Goal: Book appointment/travel/reservation

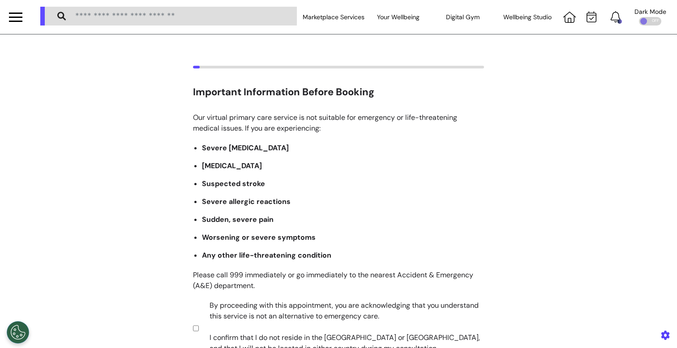
scroll to position [178, 0]
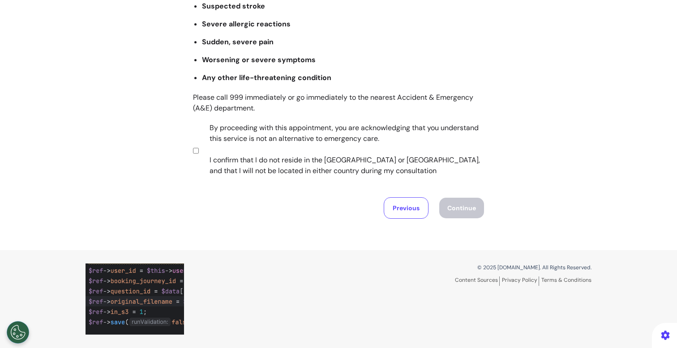
click at [295, 155] on label "By proceeding with this appointment, you are acknowledging that you understand …" at bounding box center [340, 150] width 280 height 54
click at [450, 208] on button "Continue" at bounding box center [461, 208] width 45 height 21
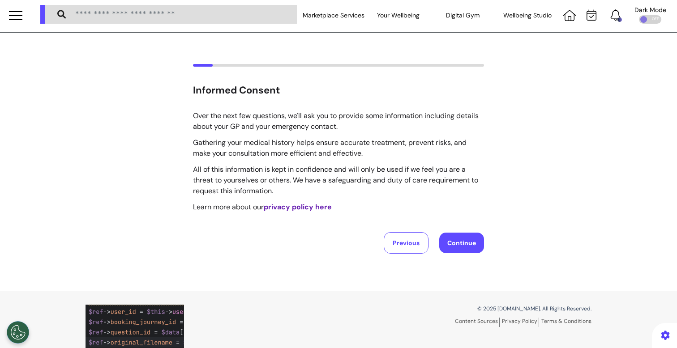
scroll to position [0, 0]
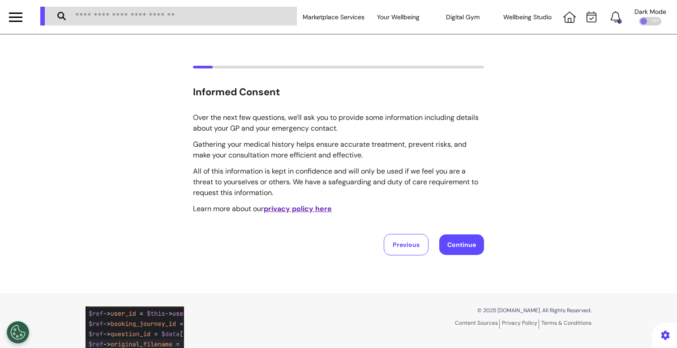
click at [449, 249] on button "Continue" at bounding box center [461, 244] width 45 height 21
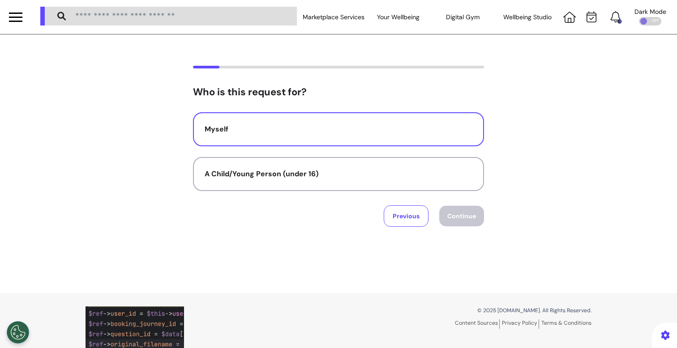
click at [310, 126] on div "Myself" at bounding box center [338, 129] width 268 height 11
select select "*****"
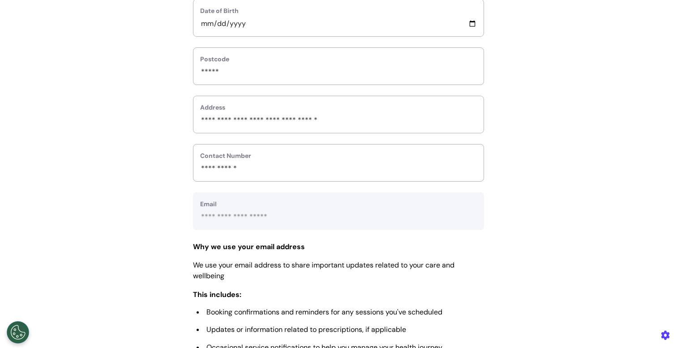
scroll to position [446, 0]
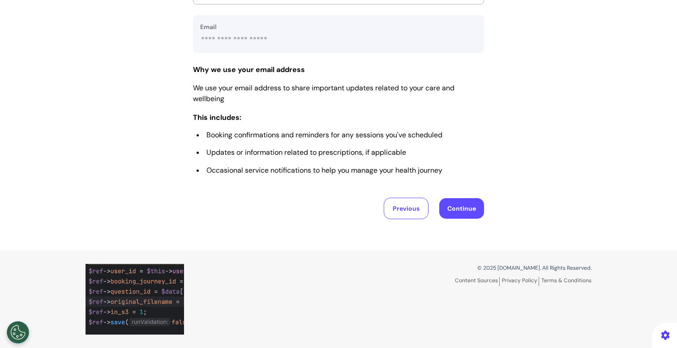
click at [463, 207] on button "Continue" at bounding box center [461, 208] width 45 height 21
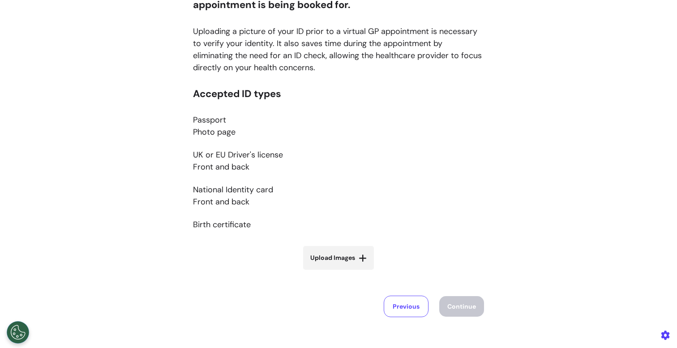
scroll to position [118, 0]
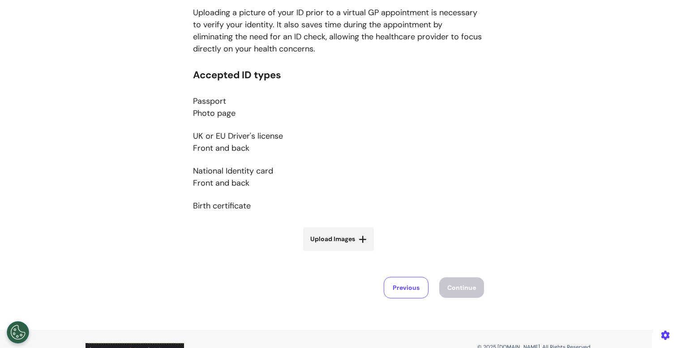
click at [338, 247] on label "Upload Images" at bounding box center [338, 239] width 71 height 24
click at [338, 253] on input "Upload Images" at bounding box center [338, 257] width 106 height 9
type input "**********"
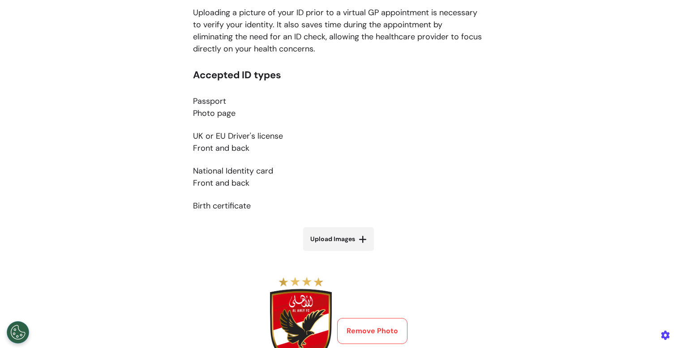
click at [322, 233] on label "Upload Images" at bounding box center [338, 239] width 71 height 24
click at [322, 253] on input "Upload Images" at bounding box center [338, 257] width 106 height 9
type input "**********"
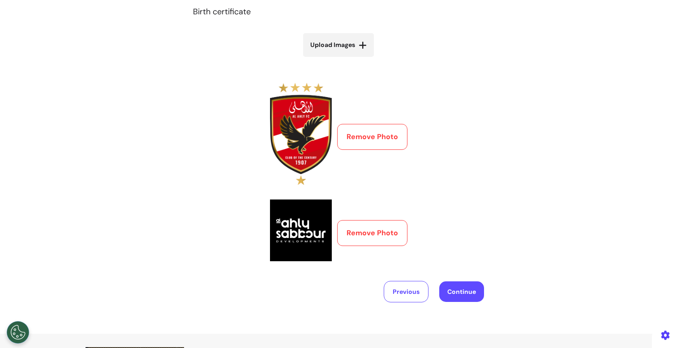
scroll to position [290, 0]
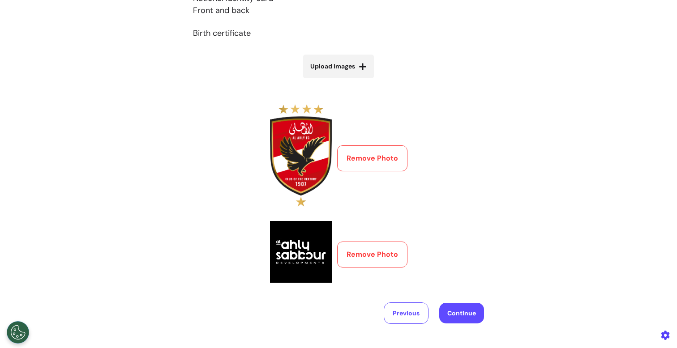
click at [337, 71] on span "Upload Images" at bounding box center [332, 66] width 45 height 9
click at [337, 81] on input "Upload Images" at bounding box center [338, 85] width 106 height 9
type input "**********"
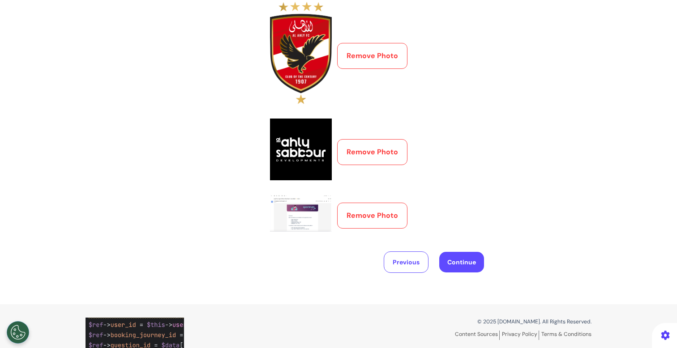
scroll to position [405, 0]
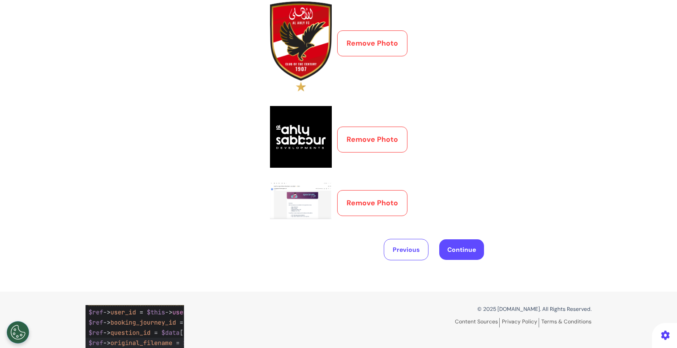
click at [454, 250] on button "Continue" at bounding box center [461, 249] width 45 height 21
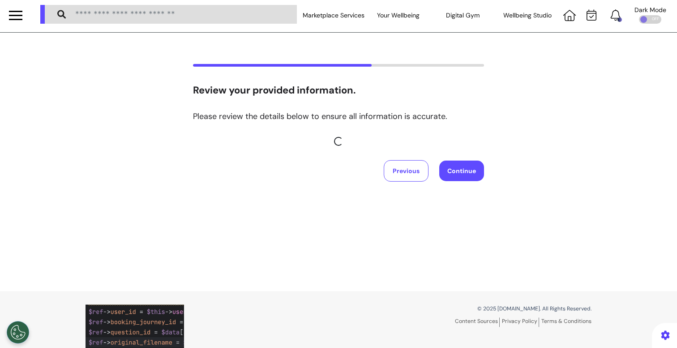
scroll to position [0, 0]
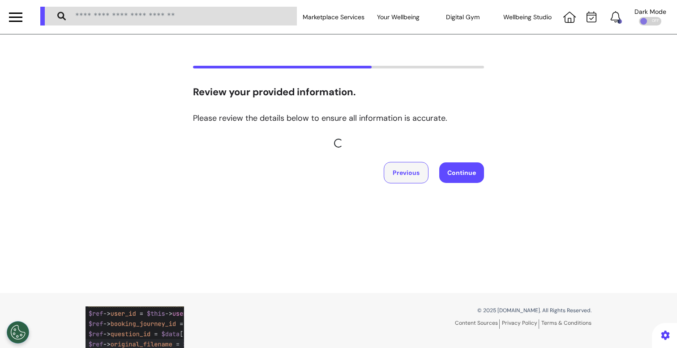
click at [413, 162] on button "Previous" at bounding box center [405, 172] width 45 height 21
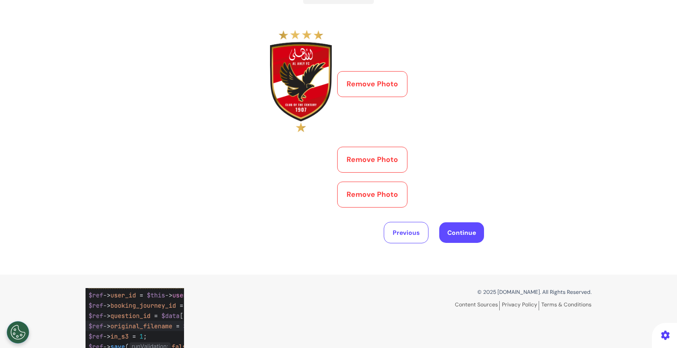
scroll to position [394, 0]
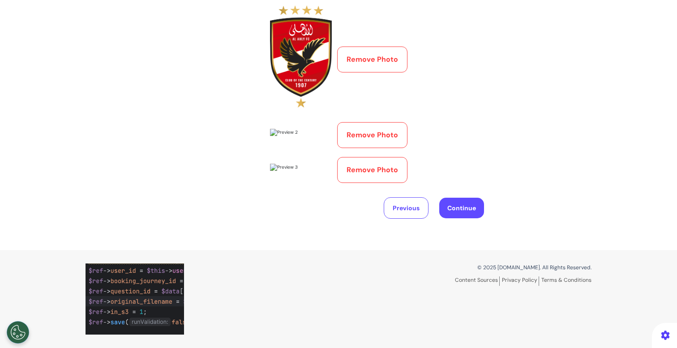
click at [375, 183] on button "Remove Photo" at bounding box center [372, 170] width 70 height 26
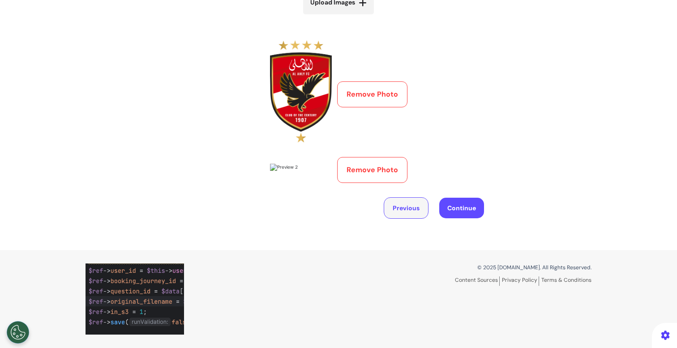
click at [407, 206] on button "Previous" at bounding box center [405, 207] width 45 height 21
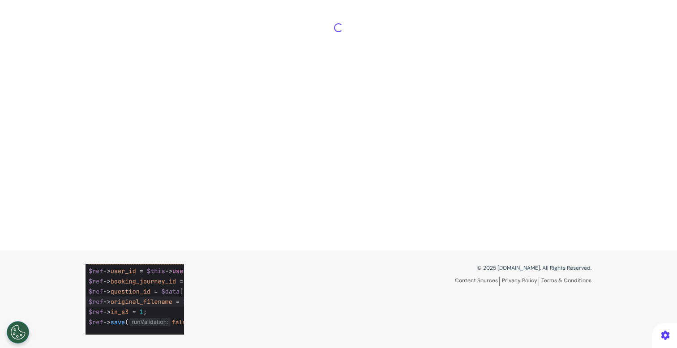
scroll to position [403, 0]
select select "*****"
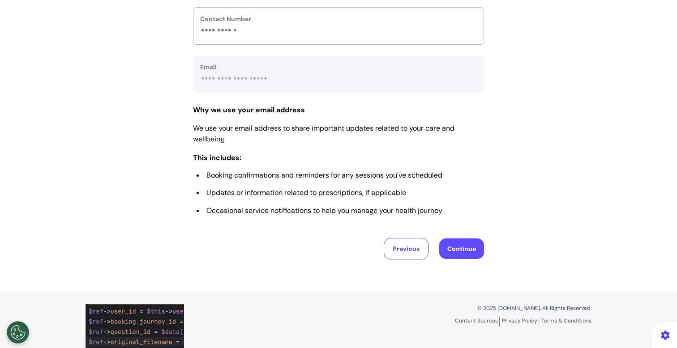
click at [456, 255] on button "Continue" at bounding box center [461, 248] width 45 height 21
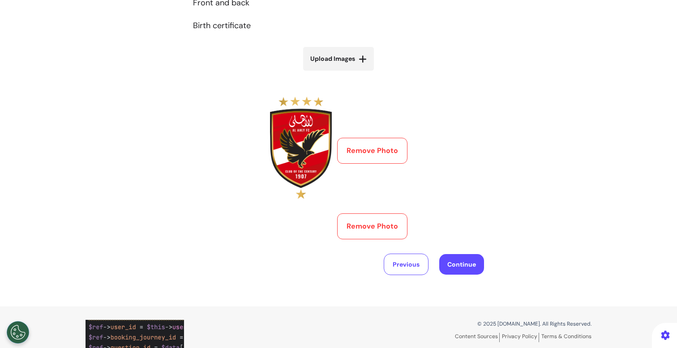
scroll to position [315, 0]
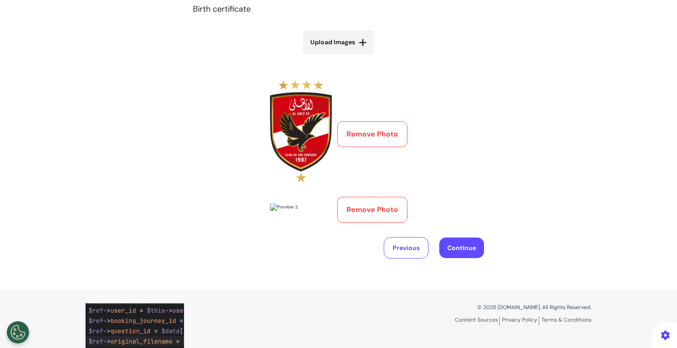
click at [358, 223] on button "Remove Photo" at bounding box center [372, 210] width 70 height 26
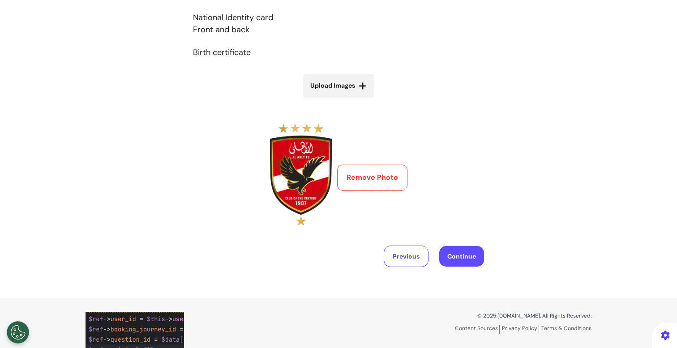
scroll to position [249, 0]
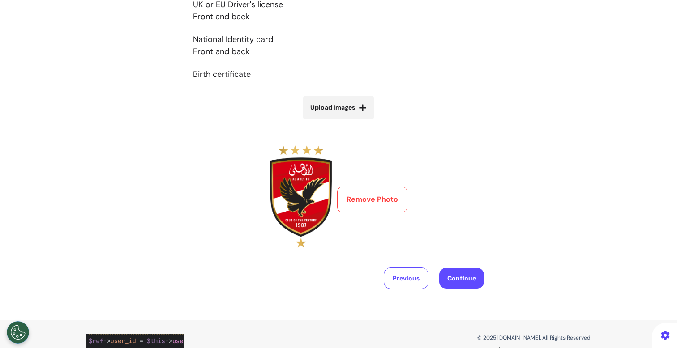
click at [367, 205] on button "Remove Photo" at bounding box center [372, 200] width 70 height 26
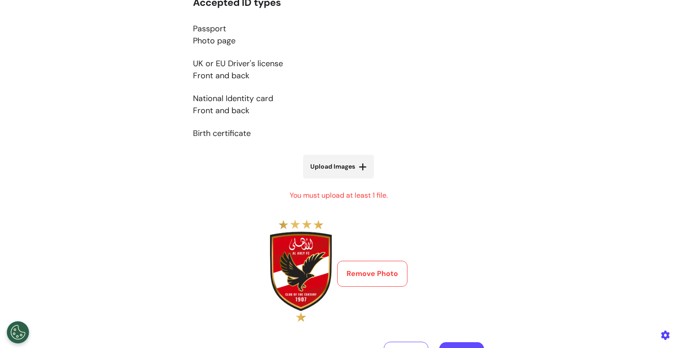
scroll to position [185, 0]
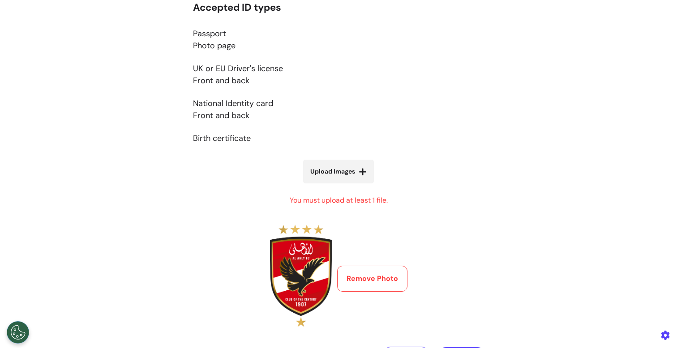
click at [376, 279] on button "Remove Photo" at bounding box center [372, 279] width 70 height 26
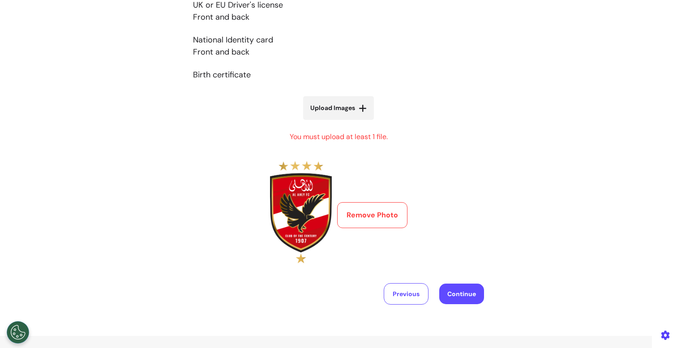
scroll to position [253, 0]
